Goal: Task Accomplishment & Management: Manage account settings

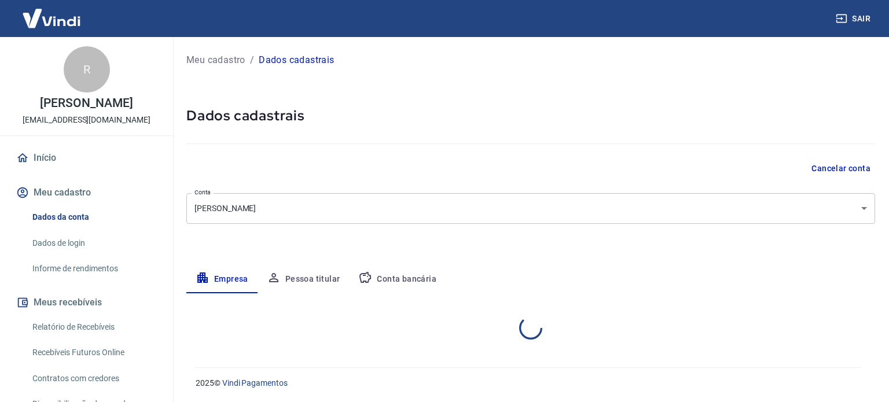
select select "SP"
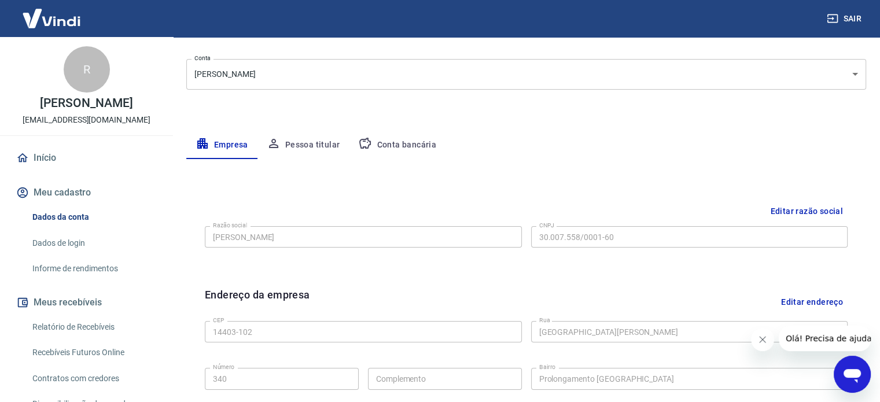
scroll to position [142, 0]
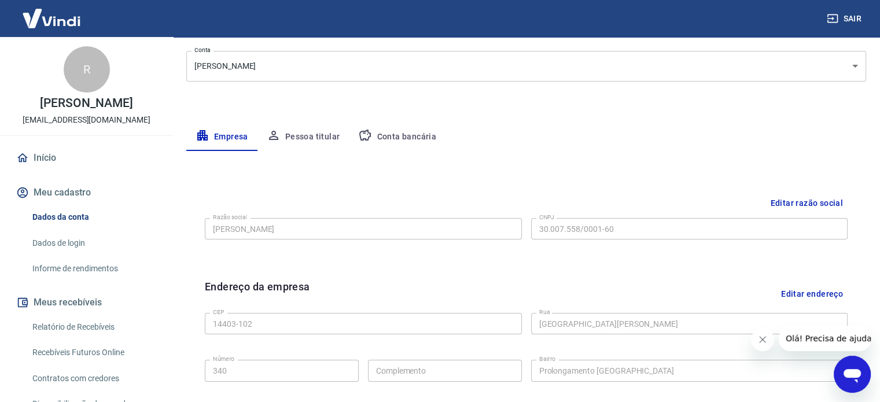
click at [62, 23] on img at bounding box center [51, 18] width 75 height 35
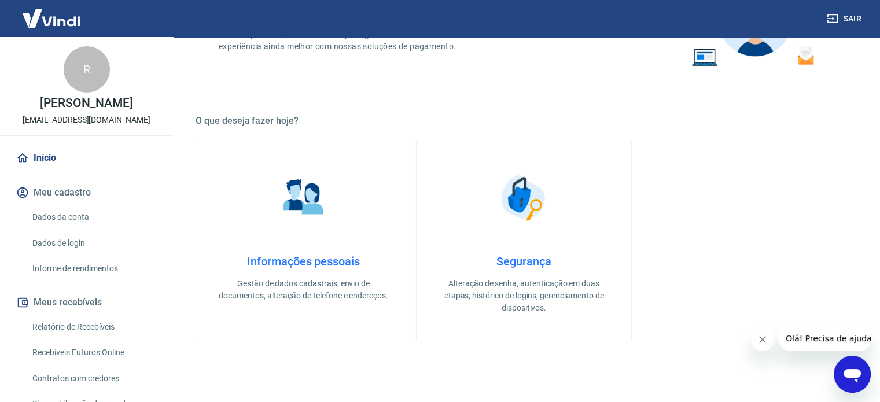
scroll to position [116, 0]
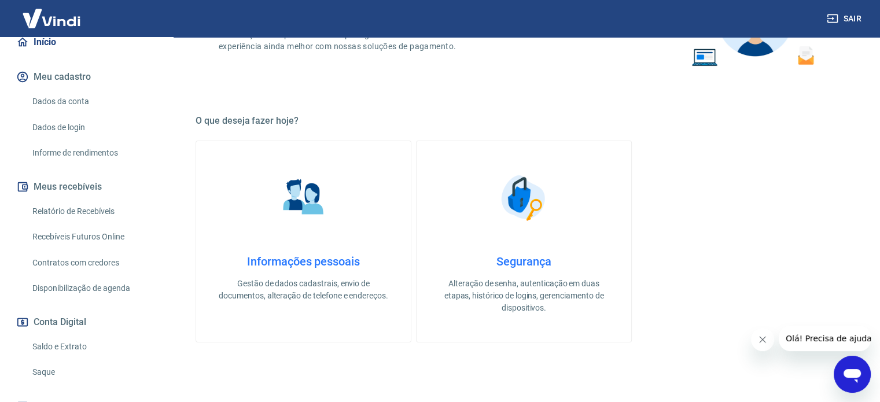
click at [338, 249] on link "Informações pessoais Gestão de dados cadastrais, envio de documentos, alteração…" at bounding box center [304, 242] width 216 height 202
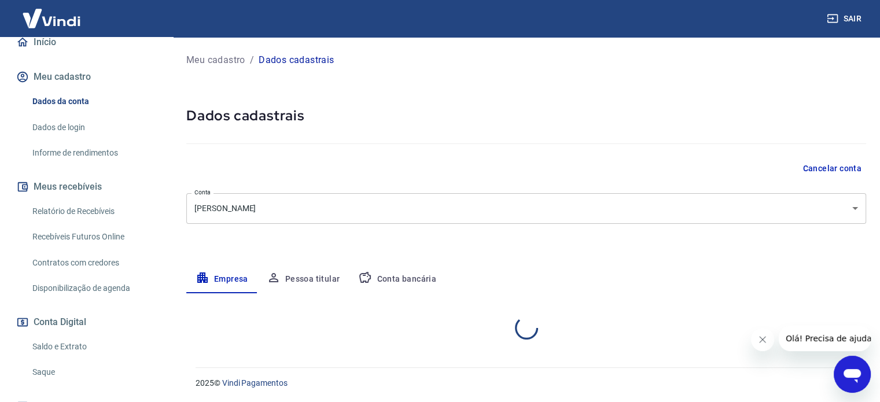
select select "SP"
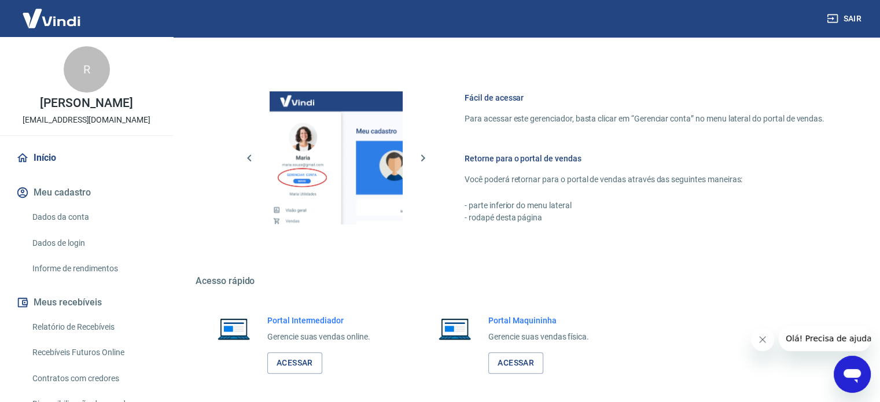
scroll to position [201, 0]
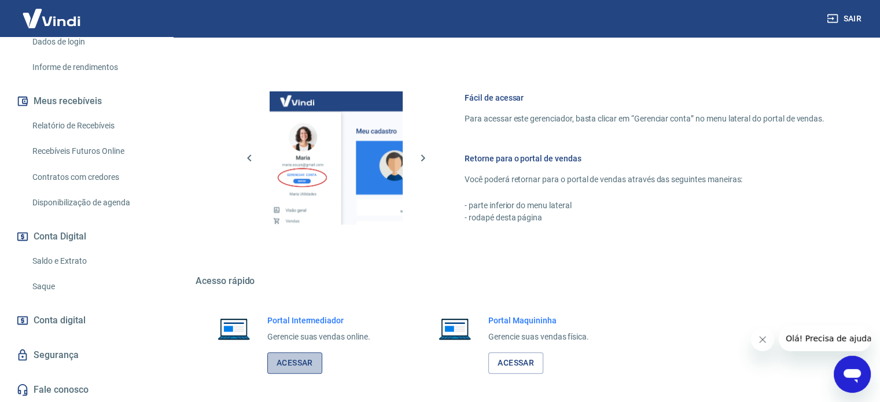
click at [301, 356] on link "Acessar" at bounding box center [294, 362] width 55 height 21
